Goal: Information Seeking & Learning: Learn about a topic

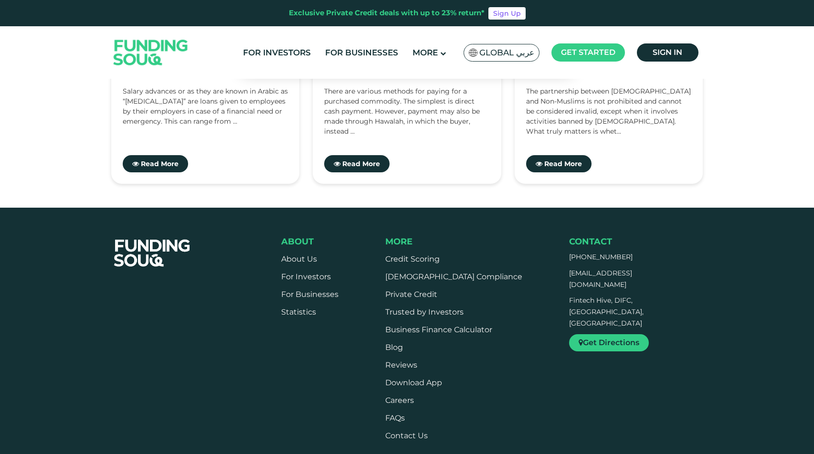
scroll to position [1414, 0]
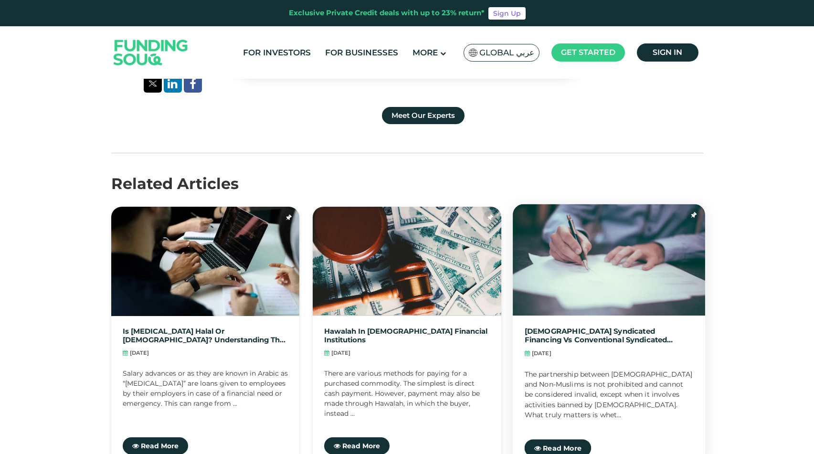
click at [618, 286] on img at bounding box center [608, 259] width 192 height 111
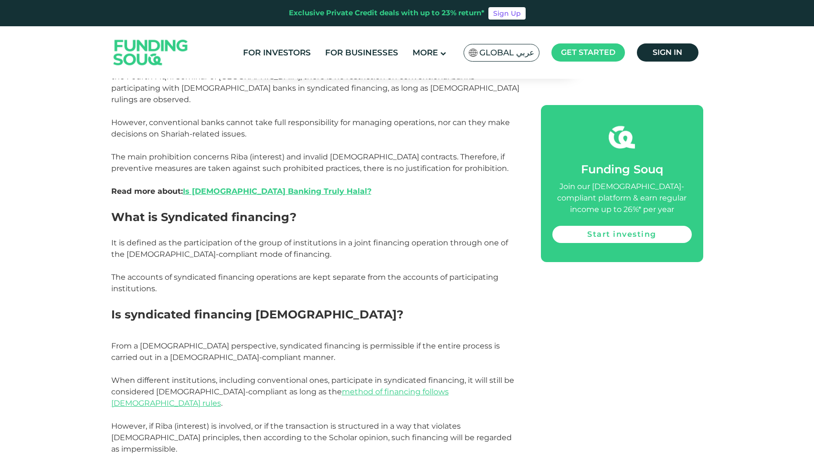
scroll to position [654, 0]
